Goal: Navigation & Orientation: Find specific page/section

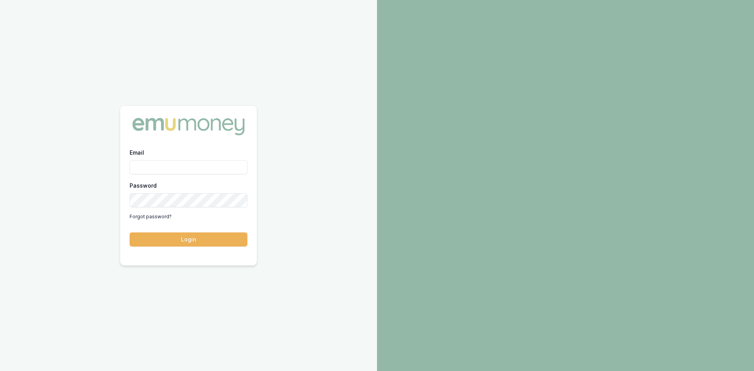
click at [194, 154] on div "Email" at bounding box center [189, 161] width 118 height 27
drag, startPoint x: 194, startPoint y: 164, endPoint x: 195, endPoint y: 174, distance: 10.6
click at [194, 164] on input "Email" at bounding box center [189, 167] width 118 height 14
type input "[PERSON_NAME][EMAIL_ADDRESS][DOMAIN_NAME]"
click at [223, 240] on button "Login" at bounding box center [189, 240] width 118 height 14
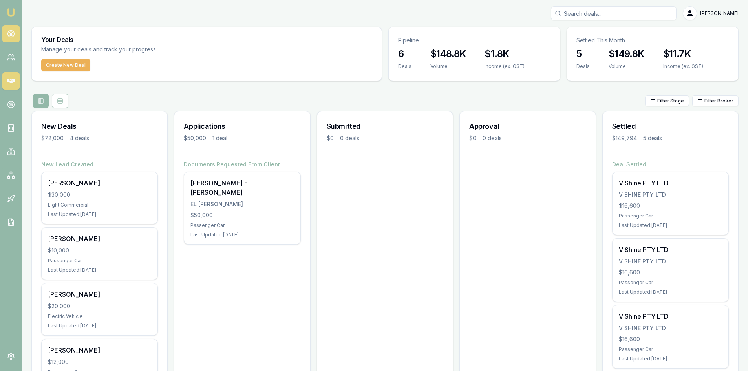
click at [15, 35] on icon at bounding box center [11, 34] width 8 height 8
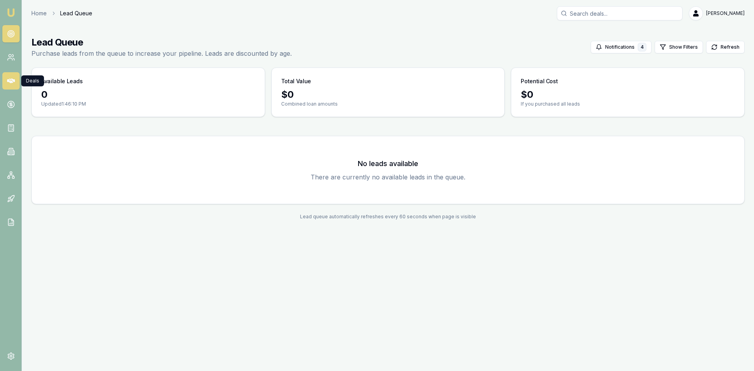
click at [13, 80] on icon at bounding box center [11, 81] width 8 height 5
